Goal: Task Accomplishment & Management: Manage account settings

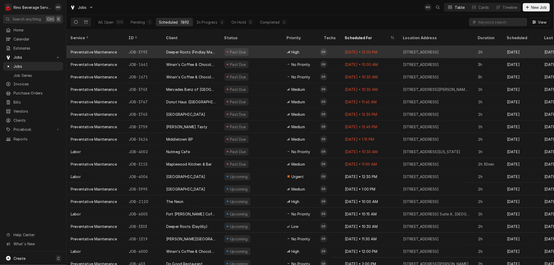
click at [206, 49] on div "Deeper Roots (Findlay Market)" at bounding box center [191, 51] width 50 height 5
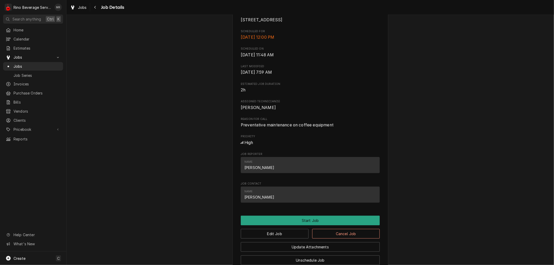
scroll to position [232, 0]
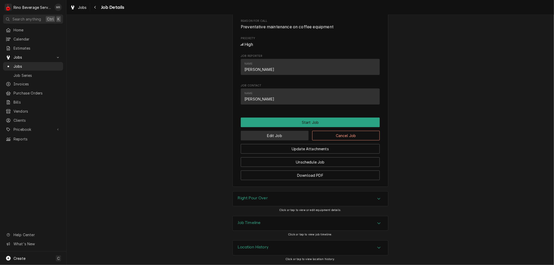
click at [287, 136] on button "Edit Job" at bounding box center [275, 136] width 68 height 10
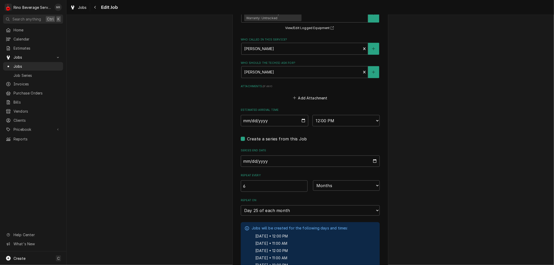
scroll to position [375, 0]
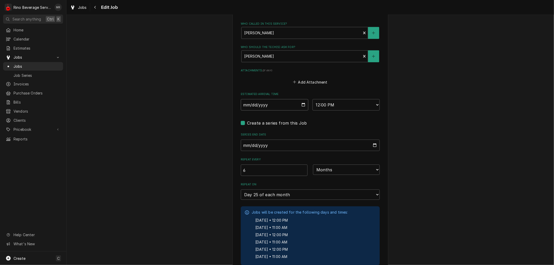
click at [300, 104] on input "2025-07-25" at bounding box center [275, 104] width 68 height 11
type textarea "x"
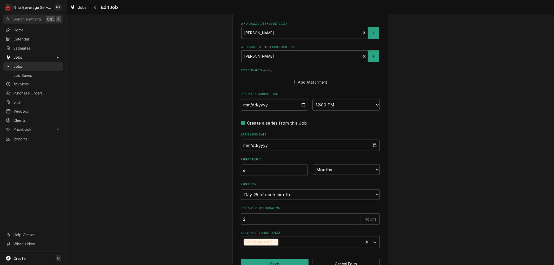
type input "2025-08-25"
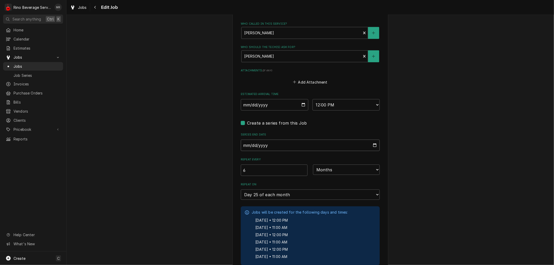
click at [370, 144] on input "2028-07-04" at bounding box center [310, 145] width 139 height 11
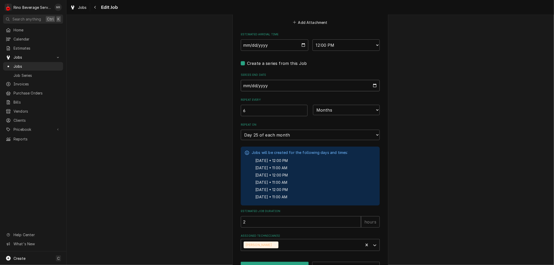
scroll to position [449, 0]
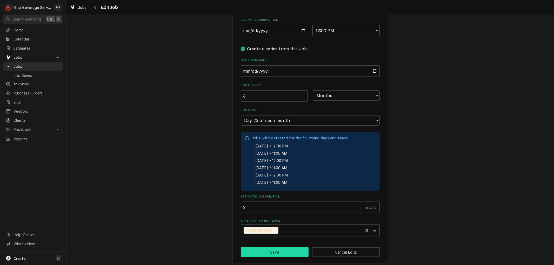
click at [272, 250] on button "Save" at bounding box center [275, 253] width 68 height 10
type textarea "x"
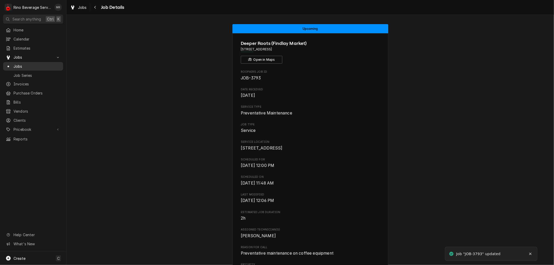
click at [37, 66] on span "Jobs" at bounding box center [37, 66] width 47 height 5
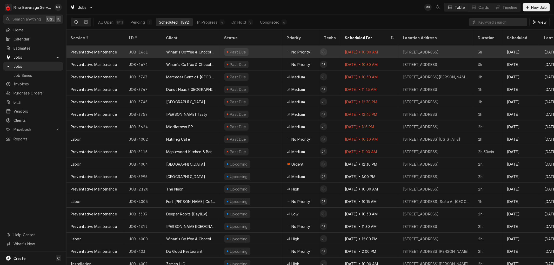
click at [211, 49] on div "Winan's Coffee & Chocolate (Short North)" at bounding box center [191, 51] width 50 height 5
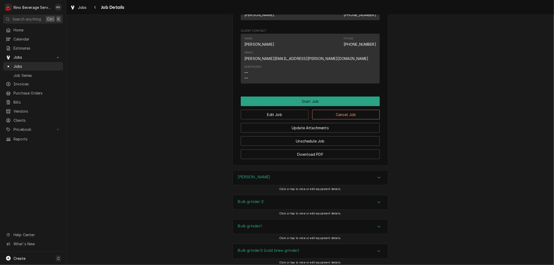
scroll to position [289, 0]
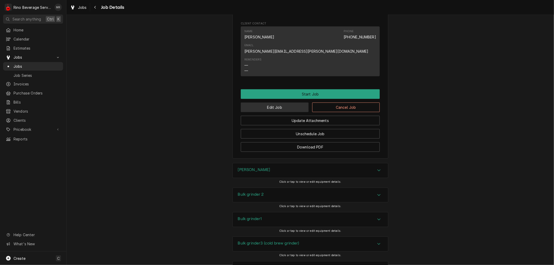
click at [290, 103] on button "Edit Job" at bounding box center [275, 108] width 68 height 10
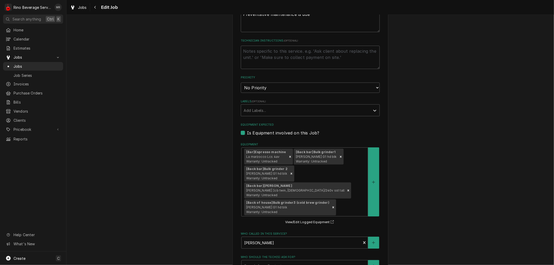
type textarea "x"
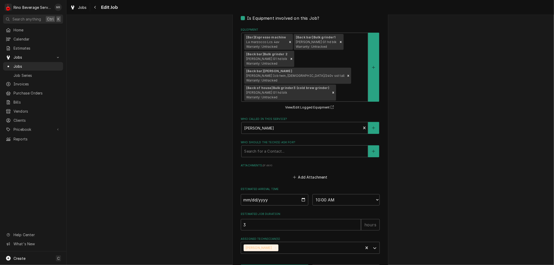
scroll to position [333, 0]
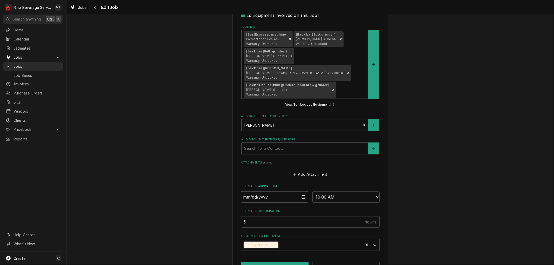
click at [300, 191] on input "2025-08-15" at bounding box center [275, 196] width 68 height 11
type input "2025-08-27"
click at [265, 262] on button "Save" at bounding box center [275, 267] width 68 height 10
type textarea "x"
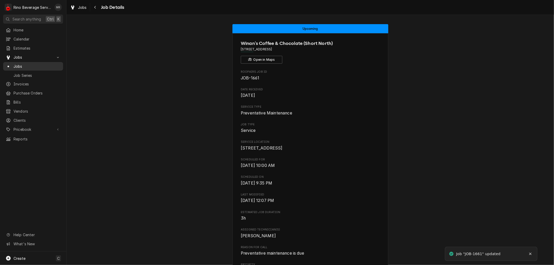
click at [45, 65] on span "Jobs" at bounding box center [37, 66] width 47 height 5
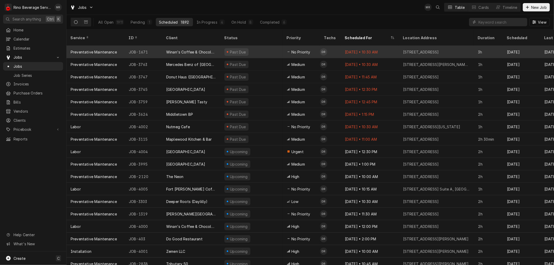
click at [254, 46] on div "Past Due" at bounding box center [251, 52] width 62 height 12
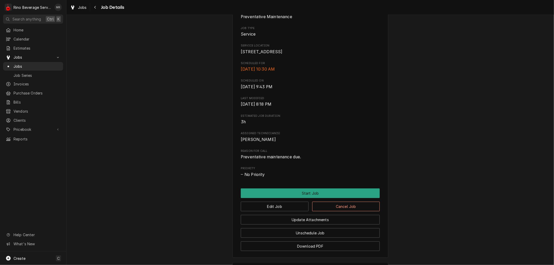
scroll to position [149, 0]
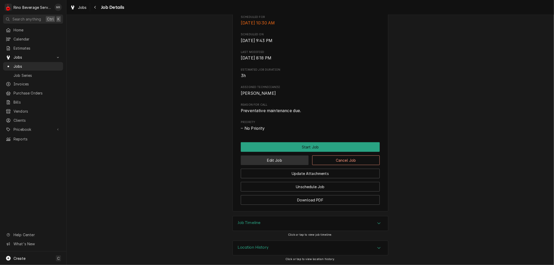
click at [264, 159] on button "Edit Job" at bounding box center [275, 161] width 68 height 10
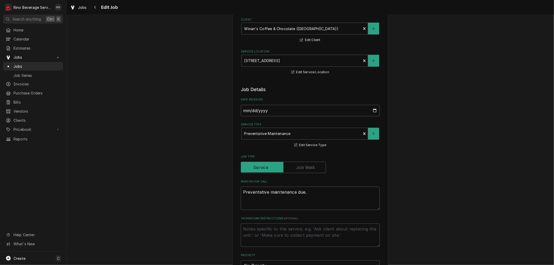
type textarea "x"
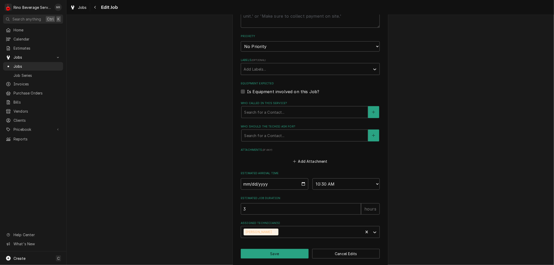
scroll to position [261, 0]
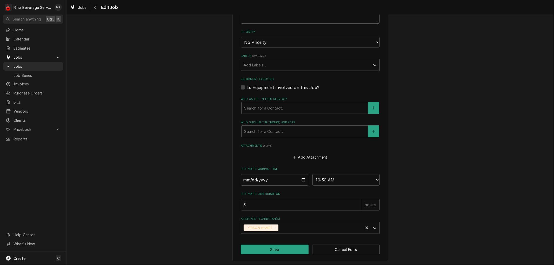
click at [300, 179] on input "[DATE]" at bounding box center [275, 179] width 68 height 11
type input "[DATE]"
click at [263, 249] on button "Save" at bounding box center [275, 250] width 68 height 10
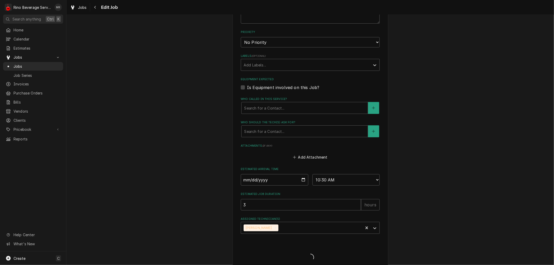
type textarea "x"
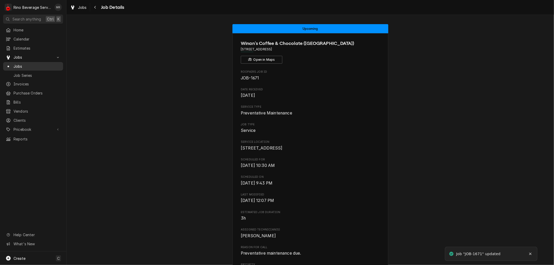
click at [30, 64] on span "Jobs" at bounding box center [37, 66] width 47 height 5
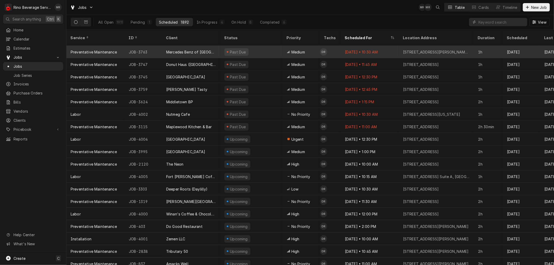
click at [257, 47] on div "Past Due" at bounding box center [251, 52] width 62 height 12
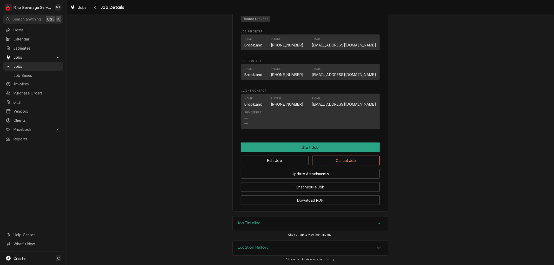
scroll to position [324, 0]
click at [277, 162] on button "Edit Job" at bounding box center [275, 161] width 68 height 10
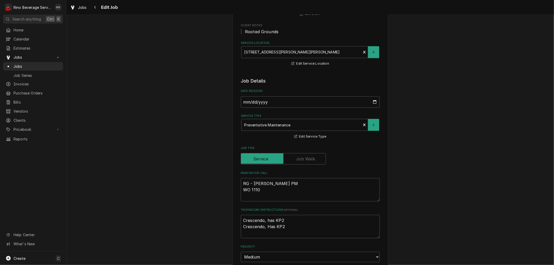
type textarea "x"
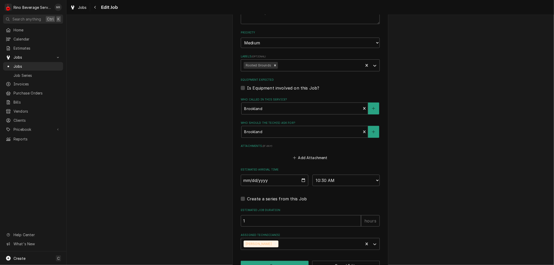
scroll to position [295, 0]
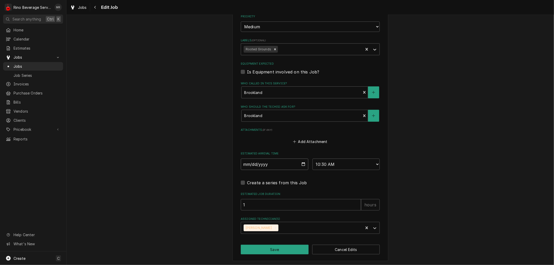
click at [301, 162] on input "2025-08-15" at bounding box center [275, 164] width 68 height 11
type input "2025-08-26"
click at [261, 248] on button "Save" at bounding box center [275, 250] width 68 height 10
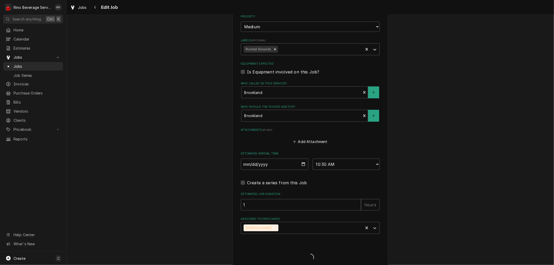
type textarea "x"
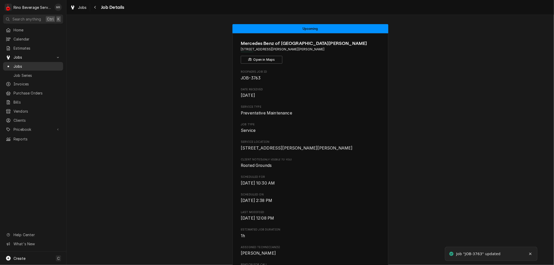
click at [48, 64] on span "Jobs" at bounding box center [37, 66] width 47 height 5
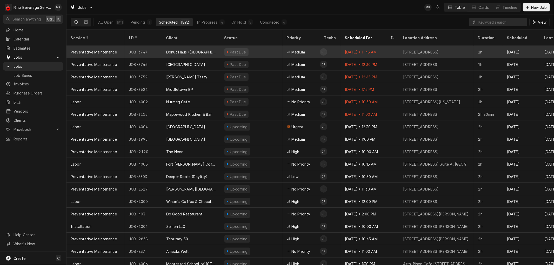
click at [256, 46] on div "Past Due" at bounding box center [251, 52] width 62 height 12
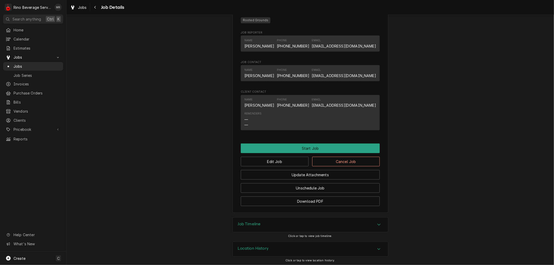
scroll to position [318, 0]
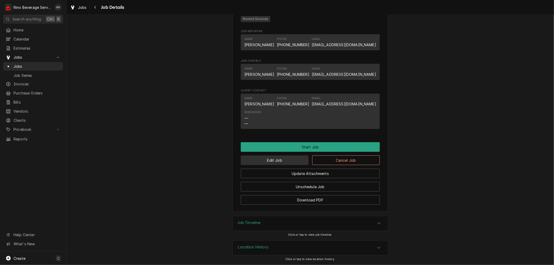
click at [275, 158] on button "Edit Job" at bounding box center [275, 161] width 68 height 10
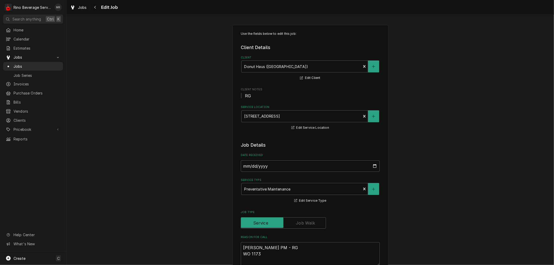
type textarea "x"
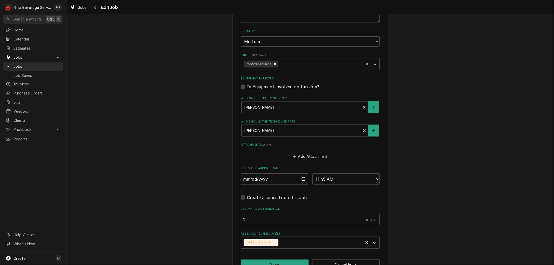
scroll to position [295, 0]
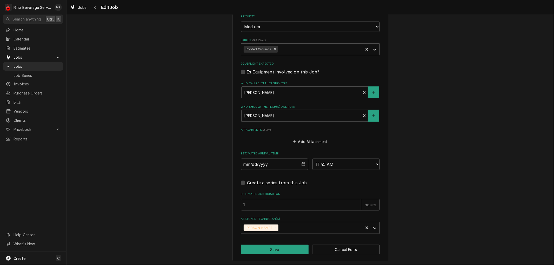
click at [300, 163] on input "2025-08-15" at bounding box center [275, 164] width 68 height 11
type input "2025-08-26"
click at [261, 248] on button "Save" at bounding box center [275, 250] width 68 height 10
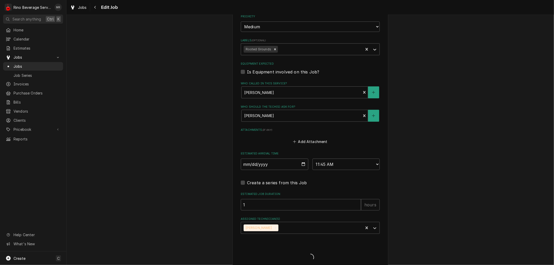
type textarea "x"
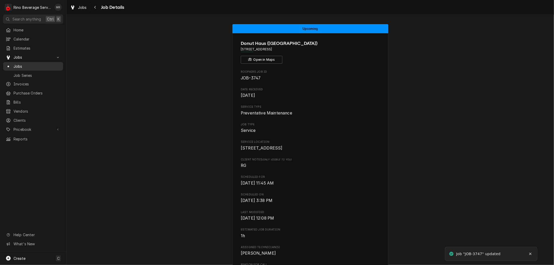
click at [38, 65] on span "Jobs" at bounding box center [37, 66] width 47 height 5
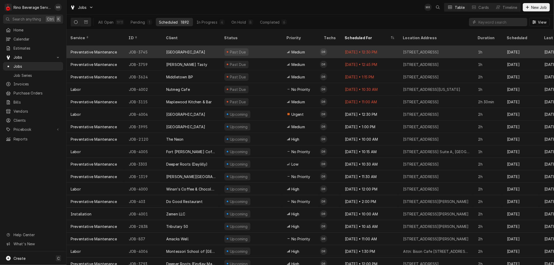
click at [263, 47] on div "Past Due" at bounding box center [251, 52] width 62 height 12
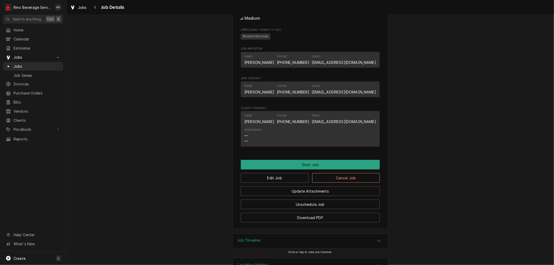
scroll to position [300, 0]
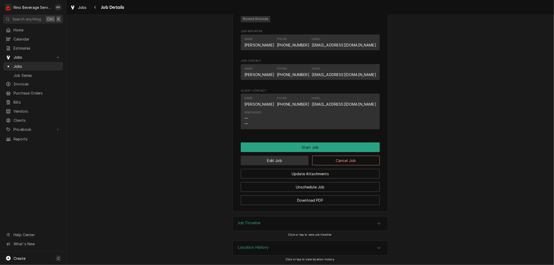
click at [277, 159] on button "Edit Job" at bounding box center [275, 161] width 68 height 10
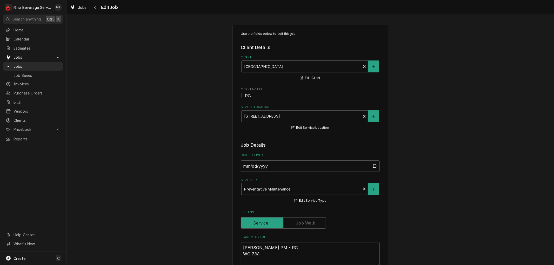
type textarea "x"
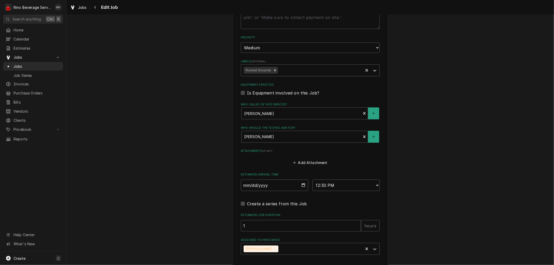
scroll to position [295, 0]
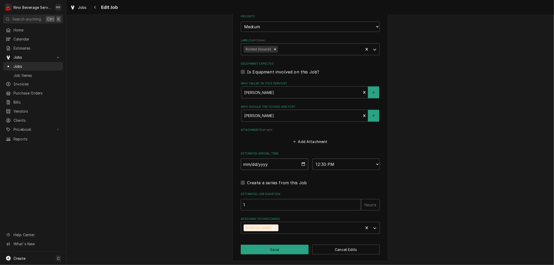
click at [301, 164] on input "2025-08-15" at bounding box center [275, 164] width 68 height 11
type input "2025-08-26"
click at [301, 163] on input "2025-08-26" at bounding box center [275, 164] width 68 height 11
type textarea "x"
type input "2025-08-27"
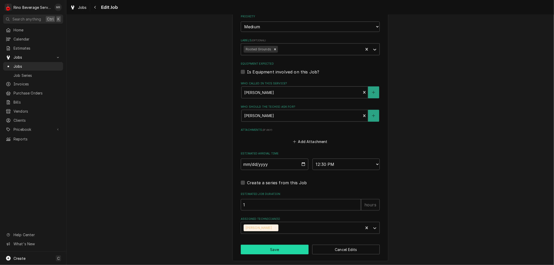
click at [266, 251] on button "Save" at bounding box center [275, 250] width 68 height 10
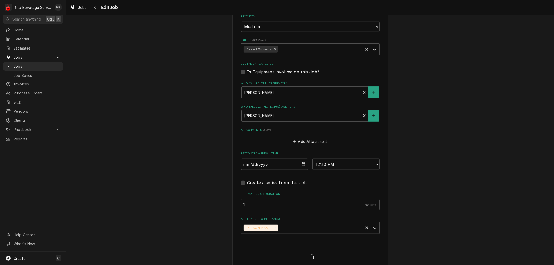
type textarea "x"
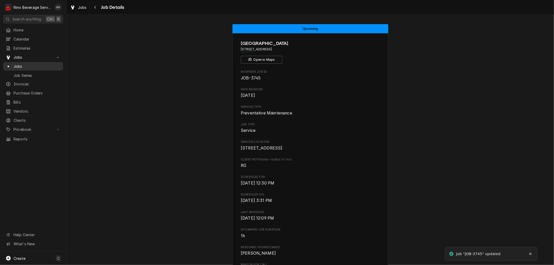
click at [32, 65] on span "Jobs" at bounding box center [37, 66] width 47 height 5
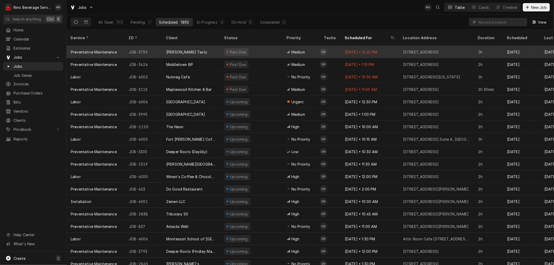
click at [214, 46] on div "[PERSON_NAME] Tasty" at bounding box center [191, 52] width 58 height 12
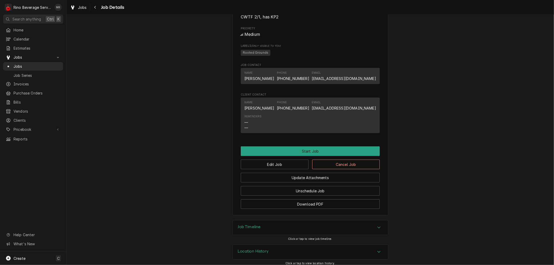
scroll to position [306, 0]
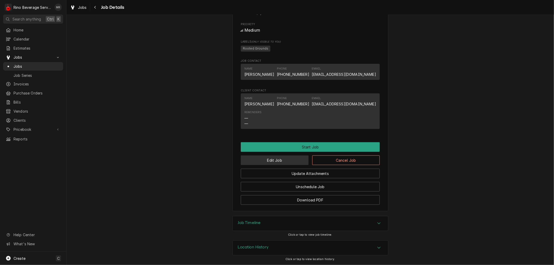
click at [280, 159] on button "Edit Job" at bounding box center [275, 161] width 68 height 10
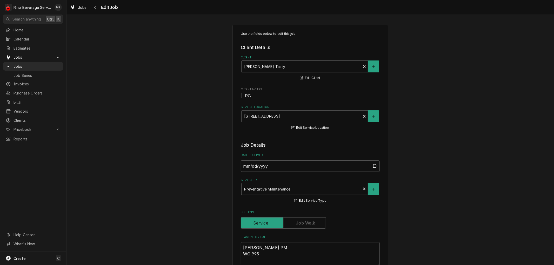
type textarea "x"
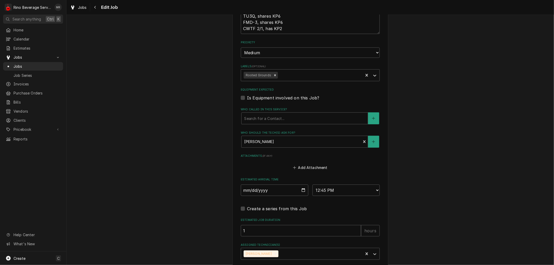
scroll to position [289, 0]
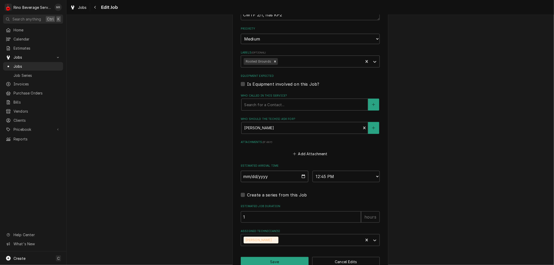
click at [297, 176] on input "[DATE]" at bounding box center [275, 176] width 68 height 11
click at [300, 176] on input "2025-08-15" at bounding box center [275, 176] width 68 height 11
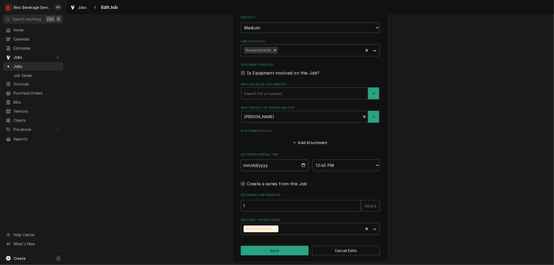
scroll to position [301, 0]
click at [301, 164] on input "2025-08-15" at bounding box center [275, 164] width 68 height 11
type input "2025-08-21"
click at [274, 249] on button "Save" at bounding box center [275, 250] width 68 height 10
type textarea "x"
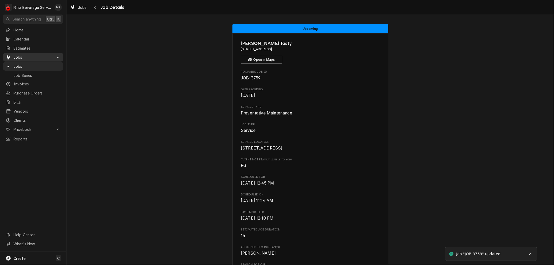
click at [37, 55] on span "Jobs" at bounding box center [33, 57] width 39 height 5
click at [34, 65] on span "Jobs" at bounding box center [37, 66] width 47 height 5
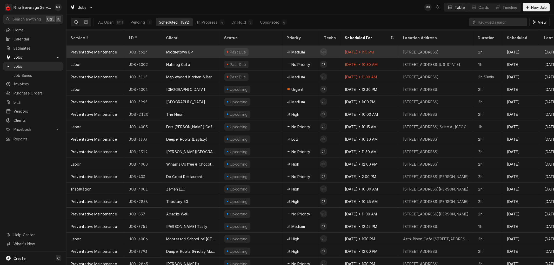
click at [262, 46] on div "Past Due" at bounding box center [251, 52] width 62 height 12
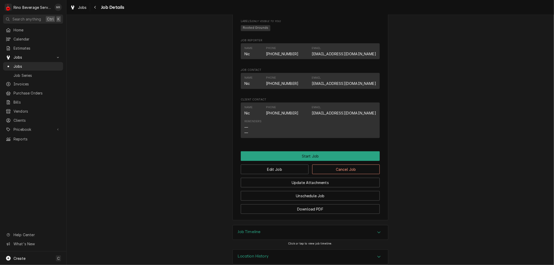
scroll to position [312, 0]
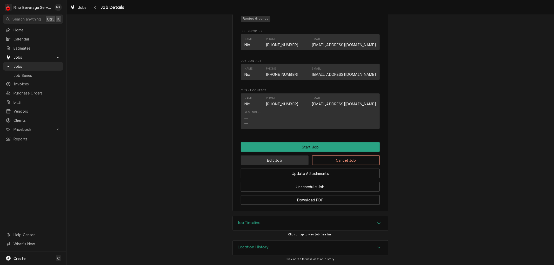
click at [279, 162] on button "Edit Job" at bounding box center [275, 161] width 68 height 10
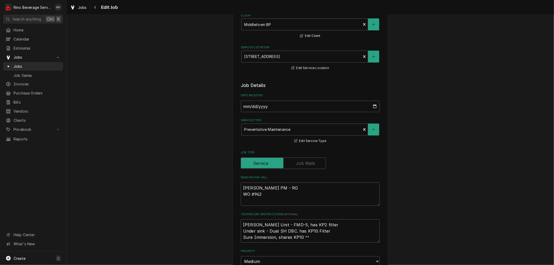
type textarea "x"
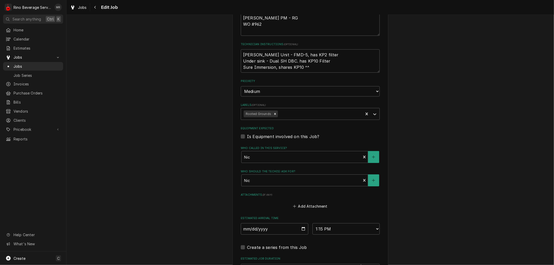
scroll to position [277, 0]
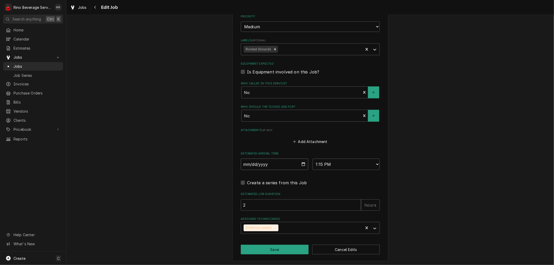
click at [299, 164] on input "[DATE]" at bounding box center [275, 164] width 68 height 11
click at [301, 164] on input "[DATE]" at bounding box center [275, 164] width 68 height 11
type input "[DATE]"
click at [267, 250] on button "Save" at bounding box center [275, 250] width 68 height 10
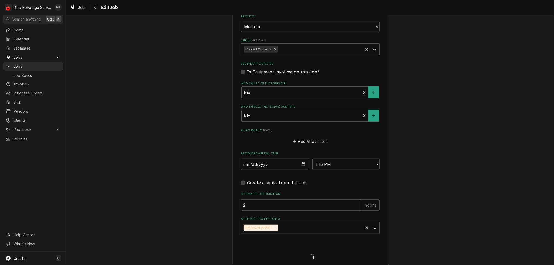
type textarea "x"
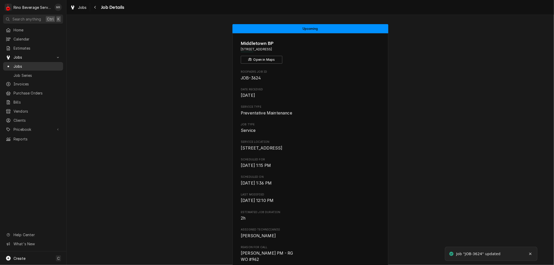
click at [44, 64] on span "Jobs" at bounding box center [37, 66] width 47 height 5
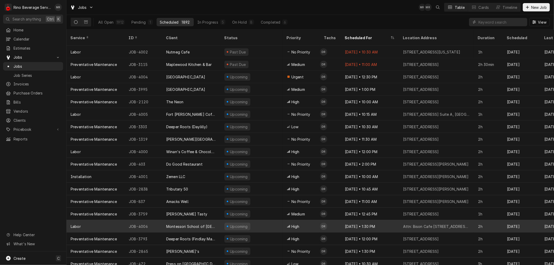
click at [157, 220] on div "JOB-4006" at bounding box center [143, 226] width 37 height 12
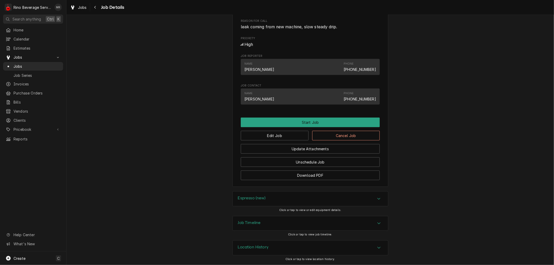
scroll to position [232, 0]
click at [286, 136] on button "Edit Job" at bounding box center [275, 136] width 68 height 10
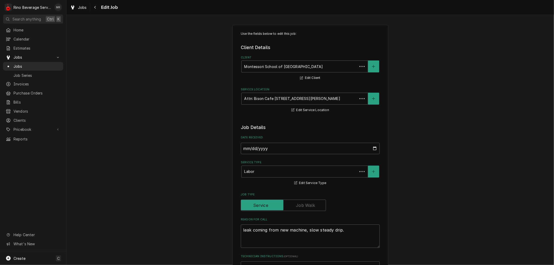
type textarea "x"
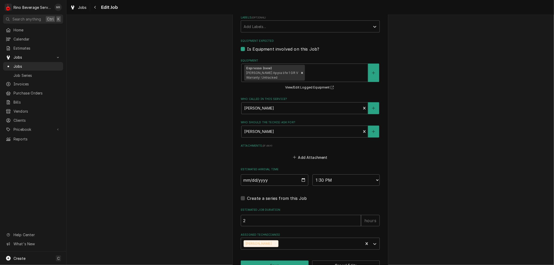
scroll to position [316, 0]
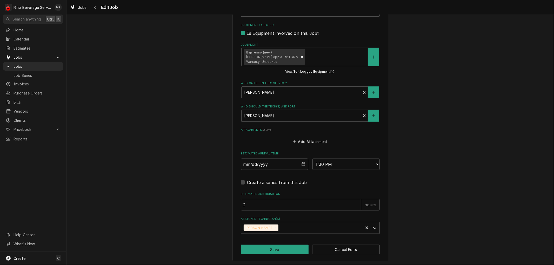
click input "2025-08-21"
type input "2025-08-19"
click select "AM / PM 6:00 AM 6:15 AM 6:30 AM 6:45 AM 7:00 AM 7:15 AM 7:30 AM 7:45 AM 8:00 AM…"
click div "Assigned Technician(s)"
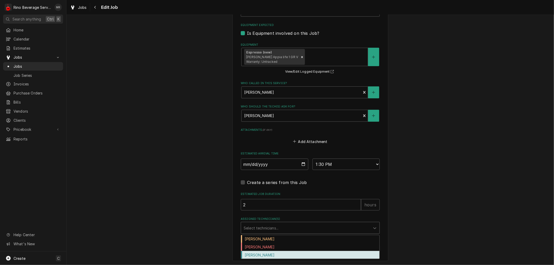
click div "Graham Wick"
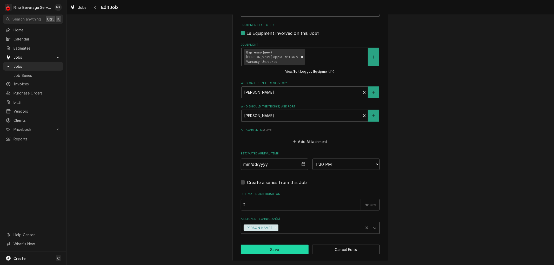
click button "Save"
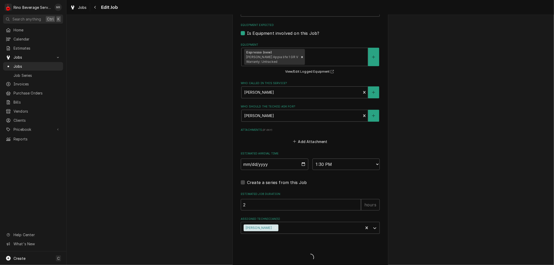
type textarea "x"
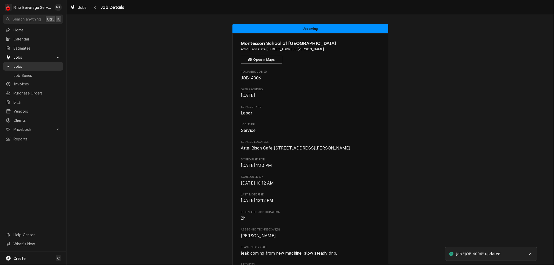
click at [39, 65] on span "Jobs" at bounding box center [37, 66] width 47 height 5
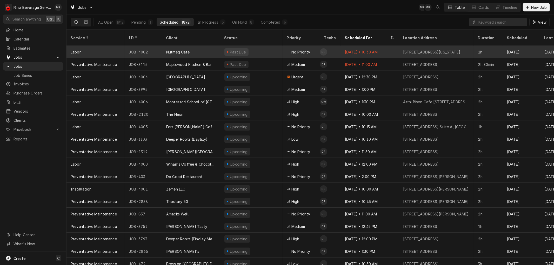
click at [215, 48] on div "Nutmeg Cafe" at bounding box center [191, 52] width 58 height 12
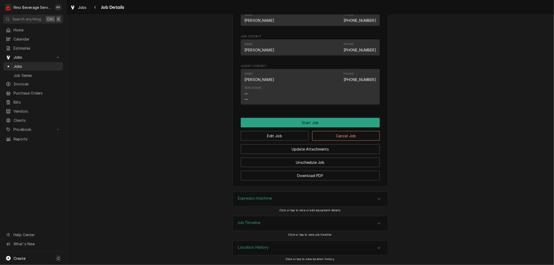
scroll to position [328, 0]
click at [291, 134] on button "Edit Job" at bounding box center [275, 136] width 68 height 10
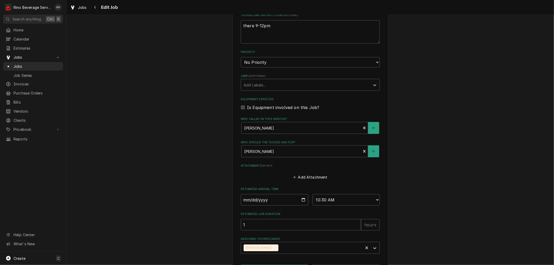
scroll to position [229, 0]
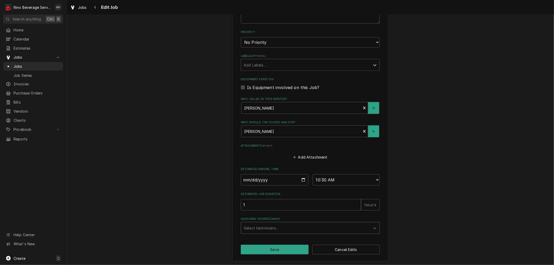
click at [296, 229] on div "Assigned Technician(s)" at bounding box center [306, 227] width 124 height 9
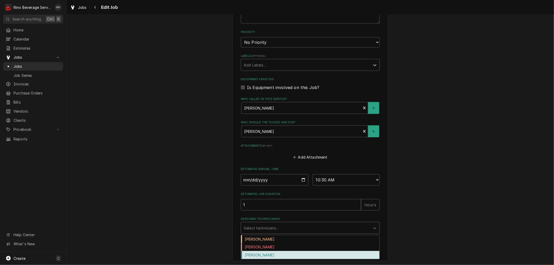
click at [271, 254] on div "[PERSON_NAME]" at bounding box center [310, 255] width 138 height 8
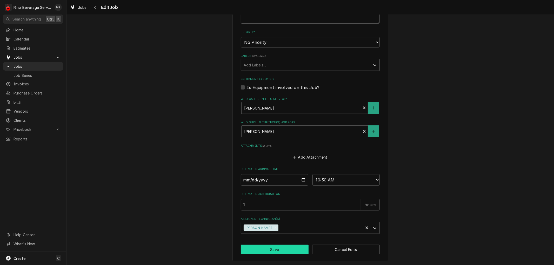
click at [268, 250] on button "Save" at bounding box center [275, 250] width 68 height 10
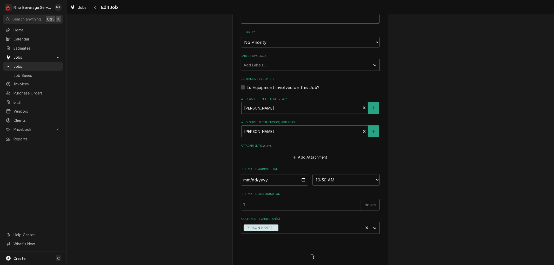
type textarea "x"
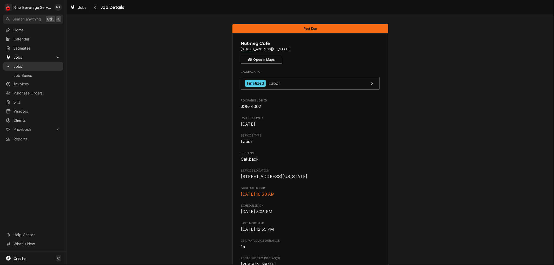
click at [32, 65] on span "Jobs" at bounding box center [37, 66] width 47 height 5
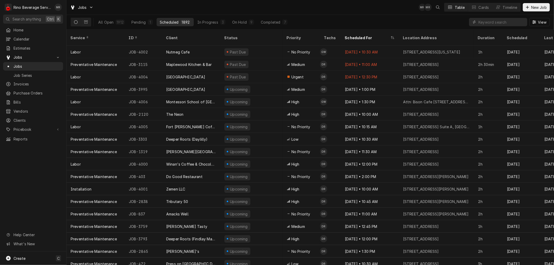
click at [185, 20] on div "1892" at bounding box center [186, 21] width 8 height 5
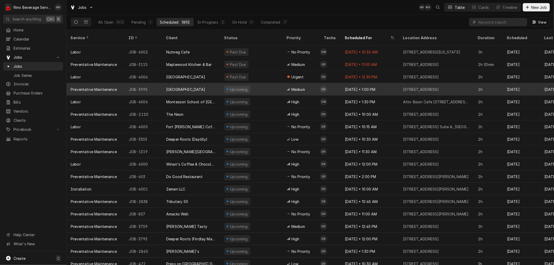
click at [205, 87] on div "Cincinnati Country Day School" at bounding box center [185, 89] width 39 height 5
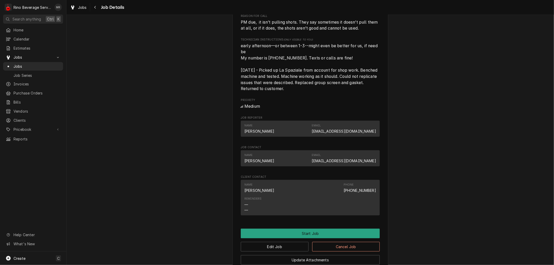
scroll to position [341, 0]
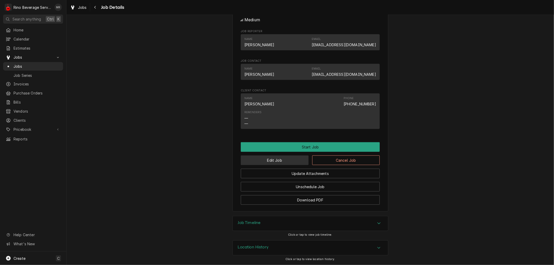
click at [270, 161] on button "Edit Job" at bounding box center [275, 161] width 68 height 10
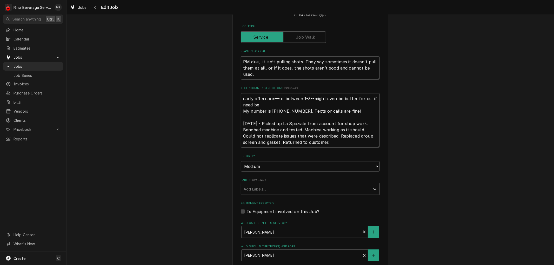
scroll to position [326, 0]
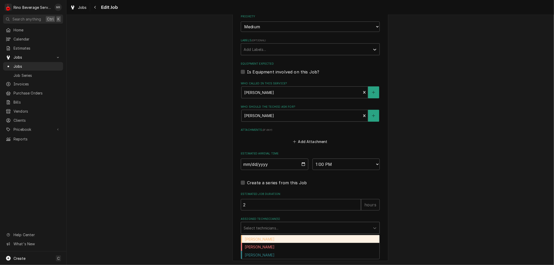
click at [330, 227] on div "Assigned Technician(s)" at bounding box center [306, 227] width 124 height 9
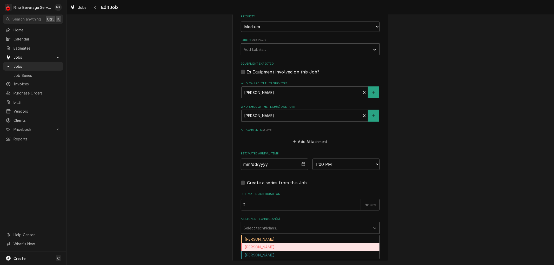
click at [304, 246] on div "Dane Vagedes" at bounding box center [310, 247] width 138 height 8
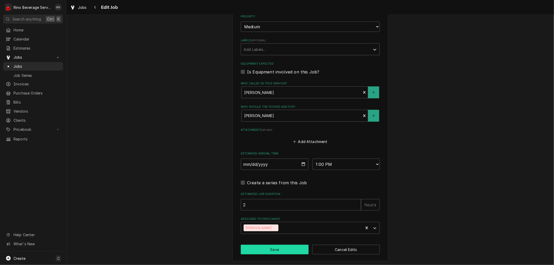
click at [286, 248] on button "Save" at bounding box center [275, 250] width 68 height 10
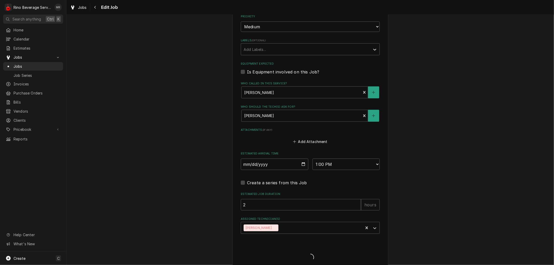
type textarea "x"
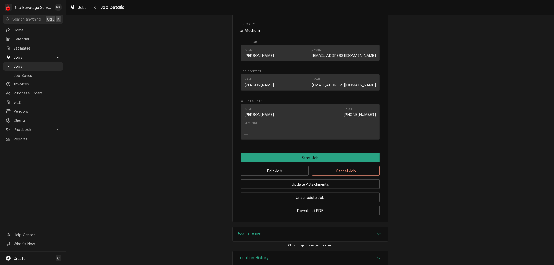
scroll to position [341, 0]
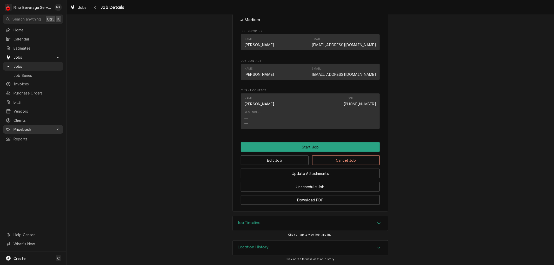
click at [29, 127] on span "Pricebook" at bounding box center [33, 129] width 39 height 5
click at [34, 145] on span "Parts & Materials" at bounding box center [37, 147] width 47 height 5
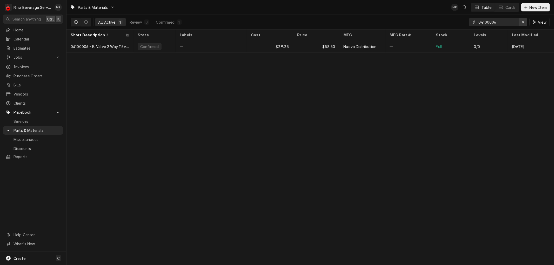
click at [522, 23] on icon "Erase input" at bounding box center [523, 22] width 3 height 4
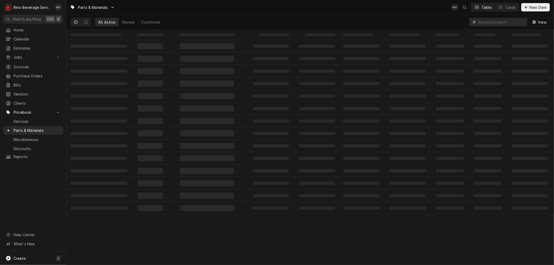
click at [482, 22] on input "Dynamic Content Wrapper" at bounding box center [501, 22] width 46 height 8
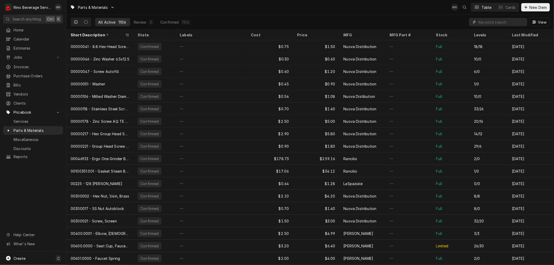
paste input "15030068"
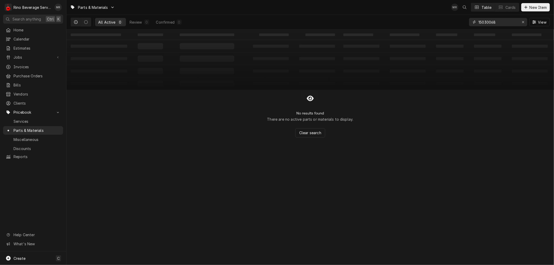
type input "15030068"
click at [29, 56] on span "Jobs" at bounding box center [33, 57] width 39 height 5
click at [32, 64] on span "Jobs" at bounding box center [37, 66] width 47 height 5
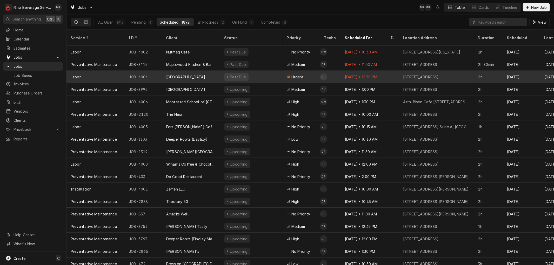
click at [162, 71] on div "JOB-4004" at bounding box center [143, 77] width 37 height 12
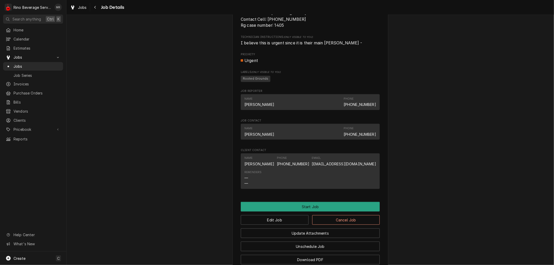
scroll to position [434, 0]
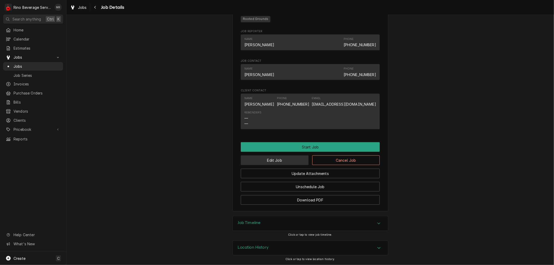
click at [254, 161] on button "Edit Job" at bounding box center [275, 161] width 68 height 10
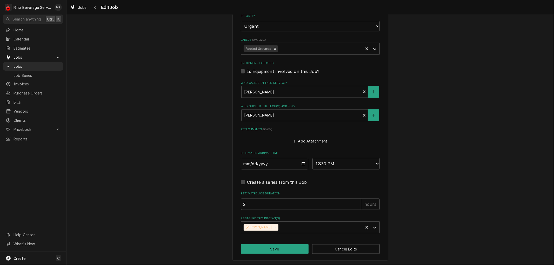
scroll to position [407, 0]
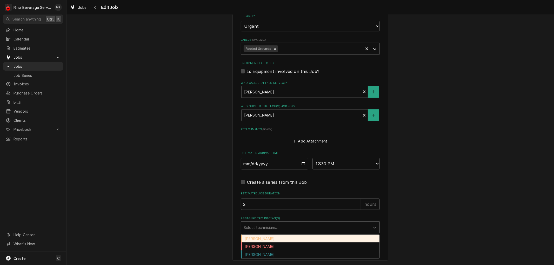
click at [325, 228] on div "Assigned Technician(s)" at bounding box center [306, 227] width 124 height 9
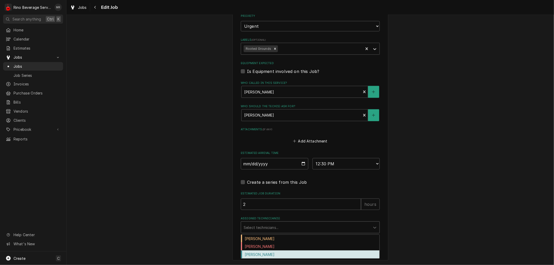
click at [288, 255] on div "[PERSON_NAME]" at bounding box center [310, 255] width 138 height 8
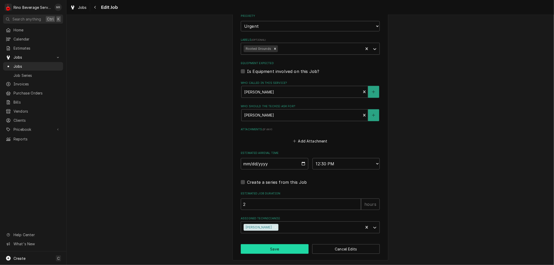
click at [264, 247] on button "Save" at bounding box center [275, 249] width 68 height 10
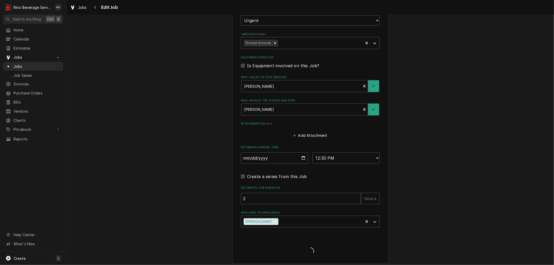
type textarea "x"
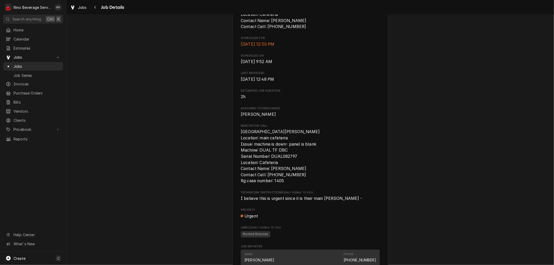
scroll to position [203, 0]
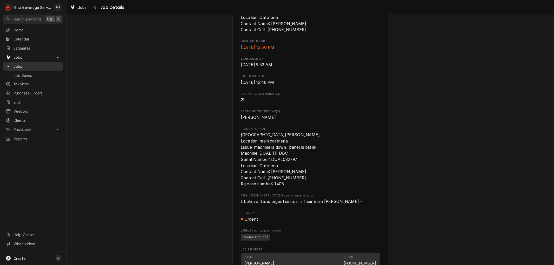
click at [39, 64] on span "Jobs" at bounding box center [37, 66] width 47 height 5
